Goal: Register for event/course

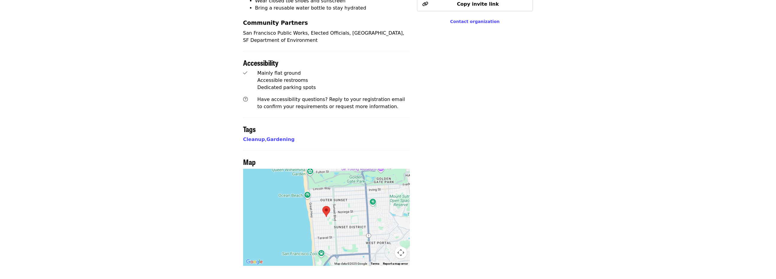
scroll to position [508, 0]
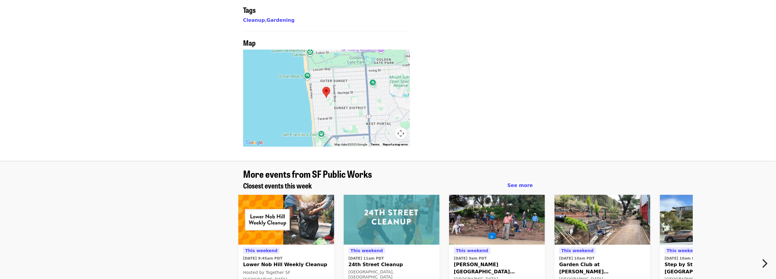
click at [765, 258] on icon "chevron-right icon" at bounding box center [764, 263] width 6 height 11
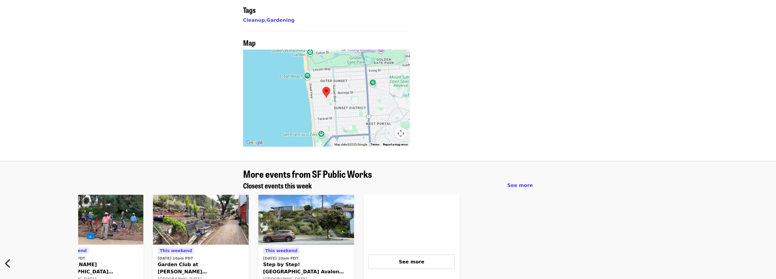
scroll to position [0, 406]
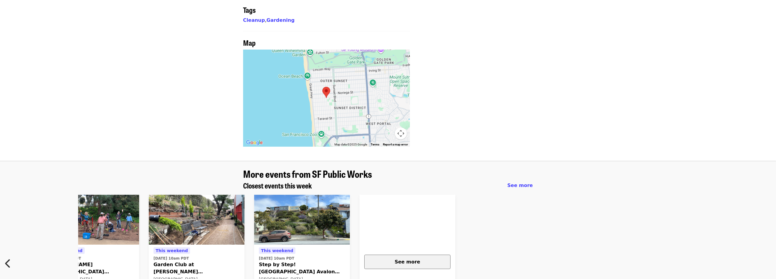
click at [427, 259] on div "See more" at bounding box center [407, 262] width 76 height 7
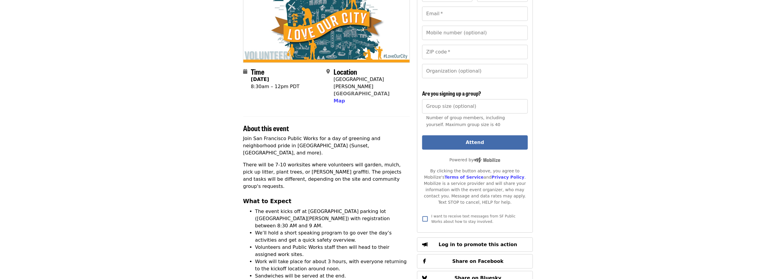
scroll to position [30, 0]
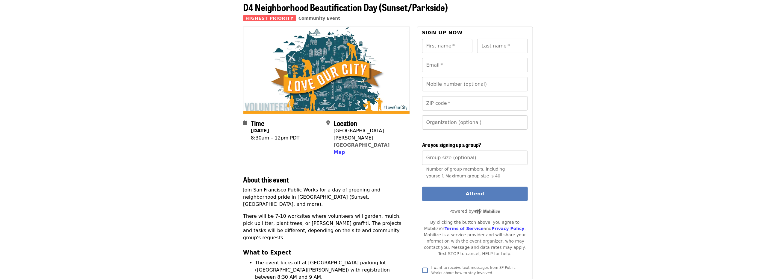
click at [476, 192] on button "Attend" at bounding box center [475, 194] width 106 height 14
click at [452, 44] on input "First name   *" at bounding box center [447, 46] width 51 height 14
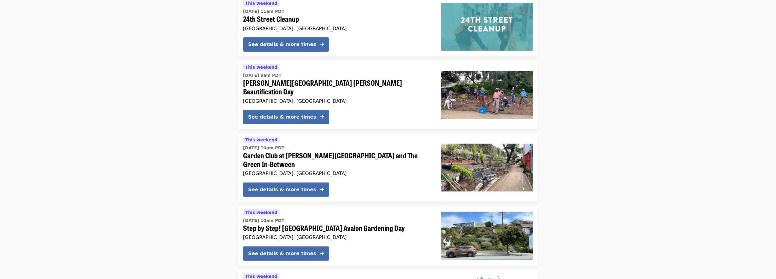
scroll to position [119, 0]
